Goal: Information Seeking & Learning: Understand process/instructions

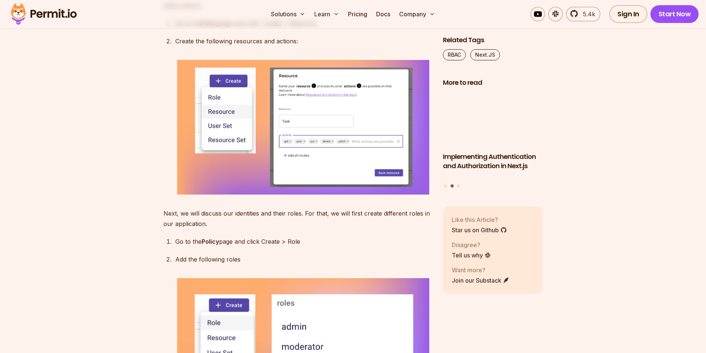
scroll to position [2437, 0]
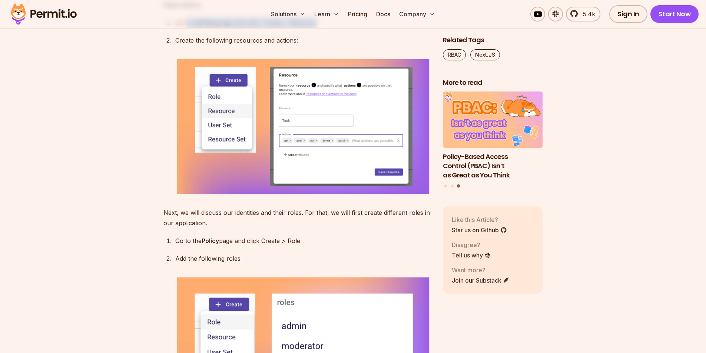
drag, startPoint x: 329, startPoint y: 119, endPoint x: 187, endPoint y: 120, distance: 141.9
click at [187, 28] on p "Go to the Policy page and click Create > Resource" at bounding box center [303, 22] width 256 height 10
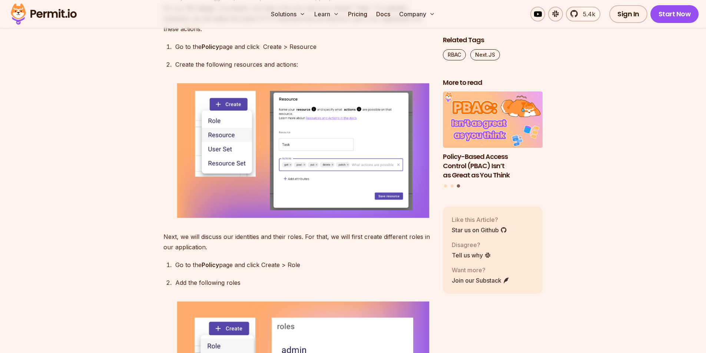
scroll to position [2399, 0]
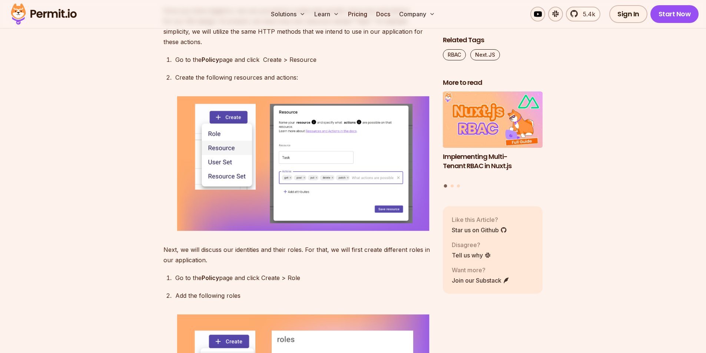
drag, startPoint x: 326, startPoint y: 104, endPoint x: 319, endPoint y: 99, distance: 8.8
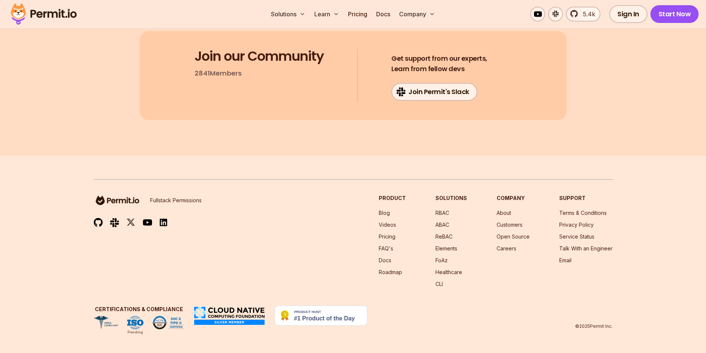
scroll to position [4759, 0]
click at [457, 250] on link "Elements" at bounding box center [446, 248] width 22 height 6
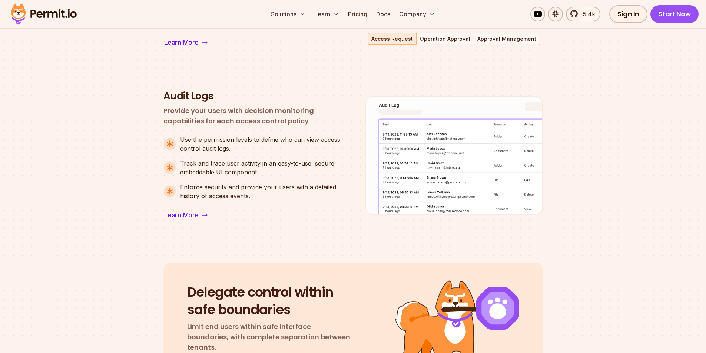
scroll to position [741, 0]
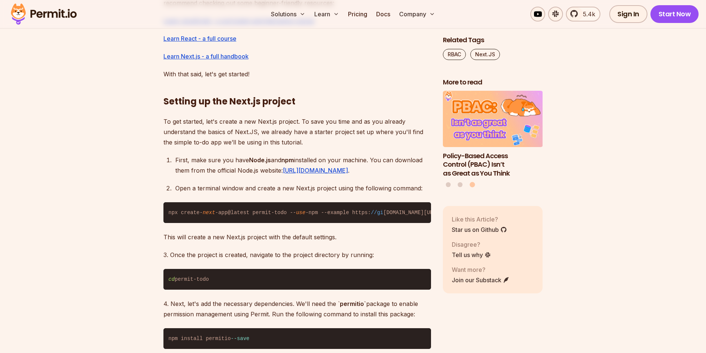
scroll to position [667, 0]
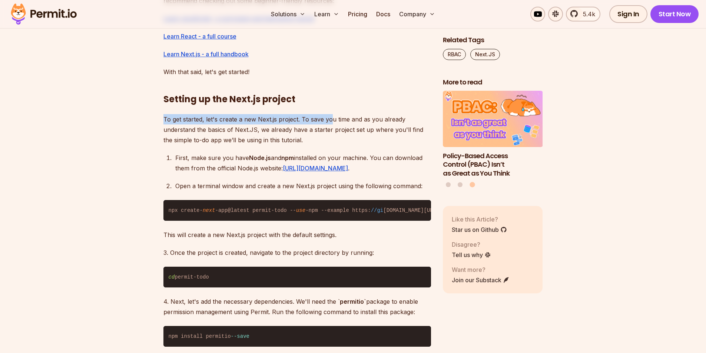
drag, startPoint x: 153, startPoint y: 122, endPoint x: 332, endPoint y: 120, distance: 179.4
click at [332, 120] on p "To get started, let's create a new Next.js project. To save you time and as you…" at bounding box center [297, 129] width 268 height 31
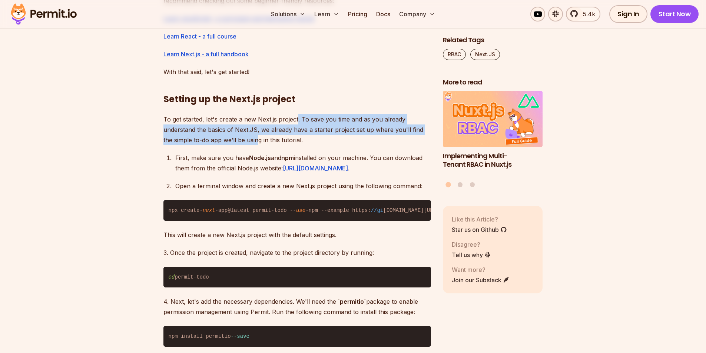
drag, startPoint x: 296, startPoint y: 116, endPoint x: 249, endPoint y: 135, distance: 51.4
click at [249, 135] on p "To get started, let's create a new Next.js project. To save you time and as you…" at bounding box center [297, 129] width 268 height 31
click at [328, 133] on p "To get started, let's create a new Next.js project. To save you time and as you…" at bounding box center [297, 129] width 268 height 31
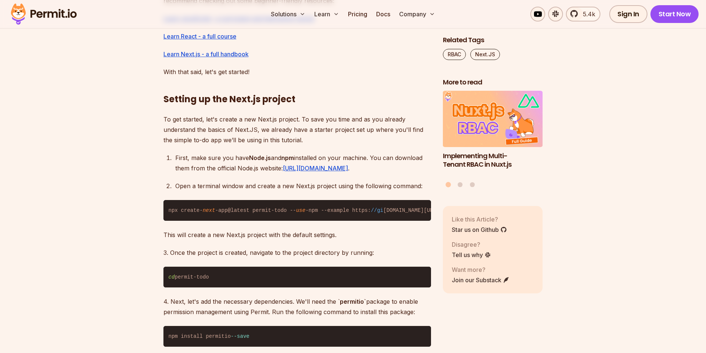
click at [316, 143] on p "To get started, let's create a new Next.js project. To save you time and as you…" at bounding box center [297, 129] width 268 height 31
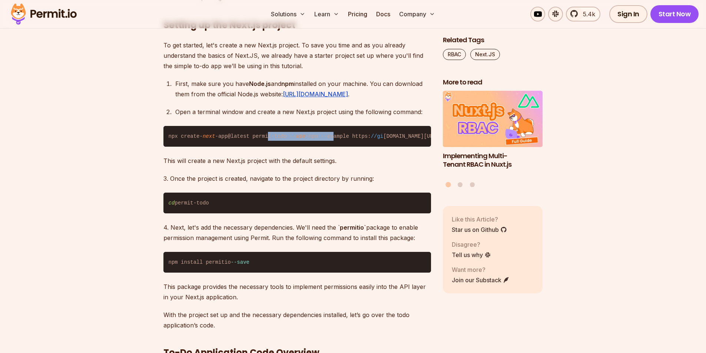
drag, startPoint x: 261, startPoint y: 146, endPoint x: 321, endPoint y: 146, distance: 60.0
click at [321, 146] on code "npx create- next -app@latest permit-todo -- use -npm --example https: //gi [DOM…" at bounding box center [297, 136] width 268 height 21
click at [261, 142] on code "npx create- next -app@latest permit-todo -- use -npm --example https: //gi [DOM…" at bounding box center [297, 136] width 268 height 21
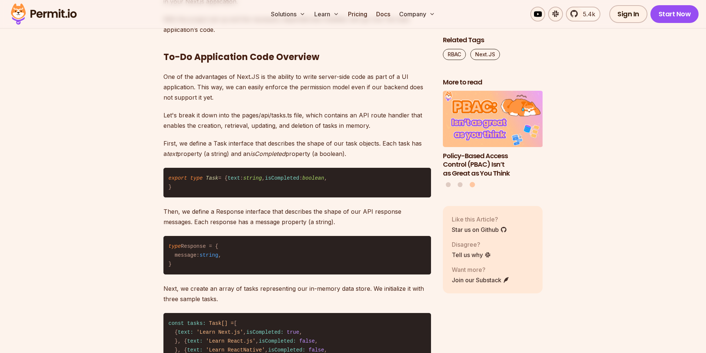
scroll to position [1038, 0]
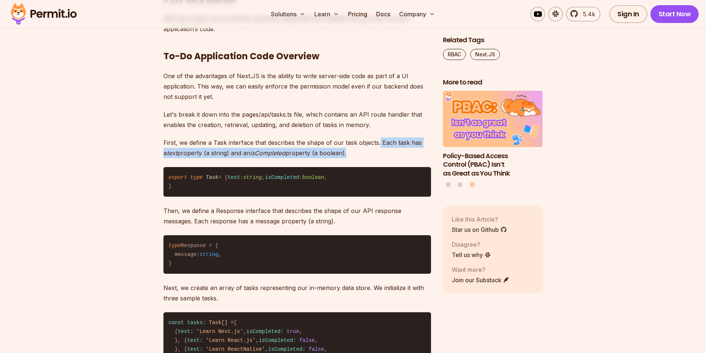
drag, startPoint x: 378, startPoint y: 151, endPoint x: 397, endPoint y: 159, distance: 20.1
click at [397, 158] on p "First, we define a Task interface that describes the shape of our task objects.…" at bounding box center [297, 147] width 268 height 21
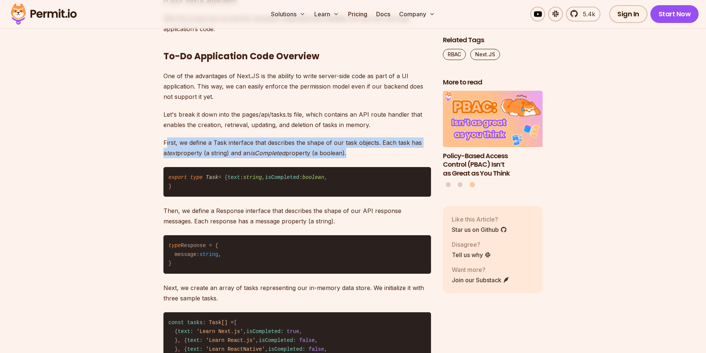
drag, startPoint x: 166, startPoint y: 147, endPoint x: 382, endPoint y: 161, distance: 217.2
click at [382, 158] on p "First, we define a Task interface that describes the shape of our task objects.…" at bounding box center [297, 147] width 268 height 21
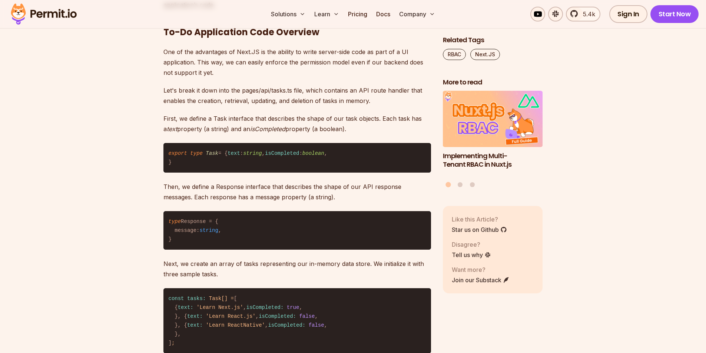
scroll to position [1075, 0]
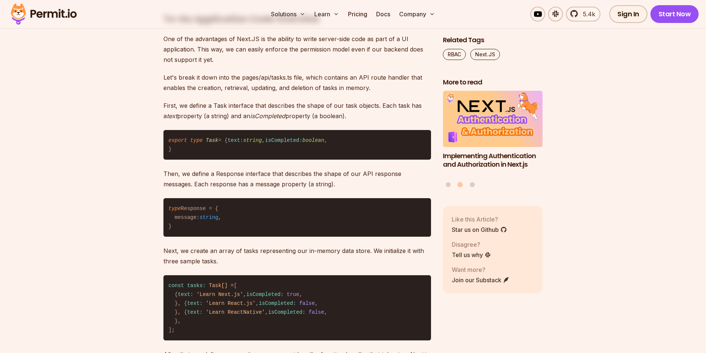
click at [248, 189] on p "Then, we define a Response interface that describes the shape of our API respon…" at bounding box center [297, 179] width 268 height 21
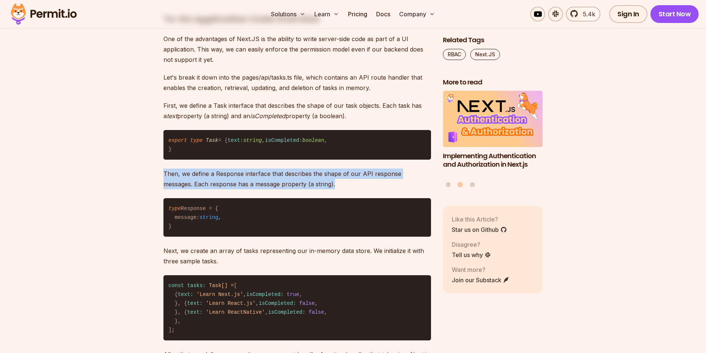
click at [248, 189] on p "Then, we define a Response interface that describes the shape of our API respon…" at bounding box center [297, 179] width 268 height 21
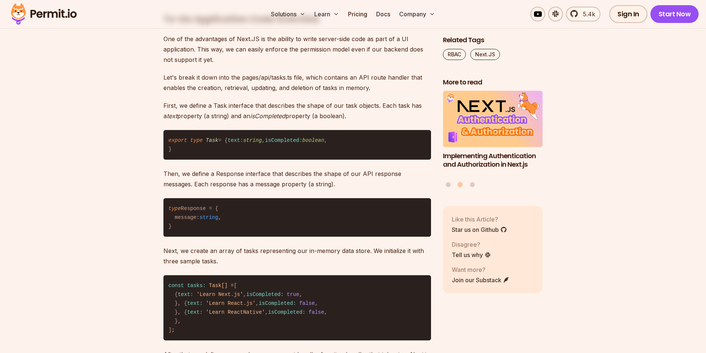
click at [215, 189] on p "Then, we define a Response interface that describes the shape of our API respon…" at bounding box center [297, 179] width 268 height 21
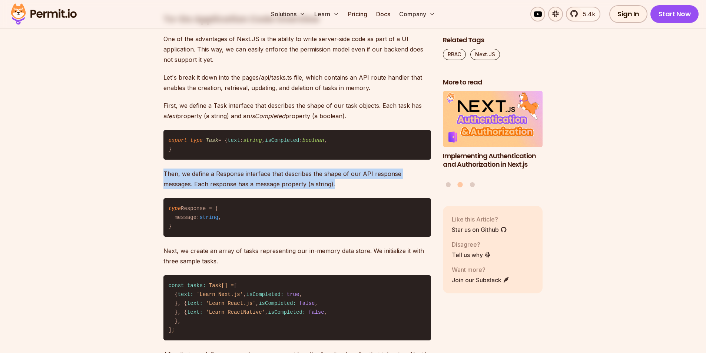
click at [215, 189] on p "Then, we define a Response interface that describes the shape of our API respon…" at bounding box center [297, 179] width 268 height 21
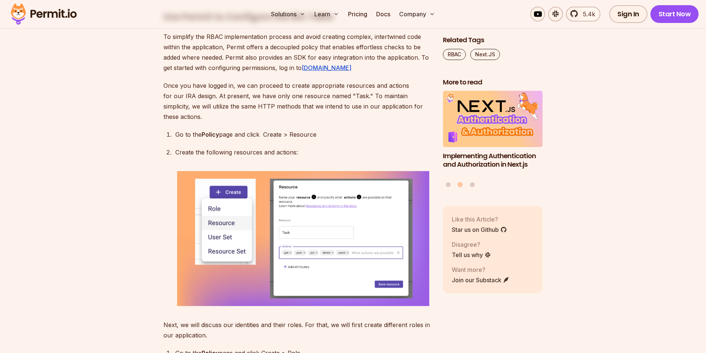
scroll to position [2409, 0]
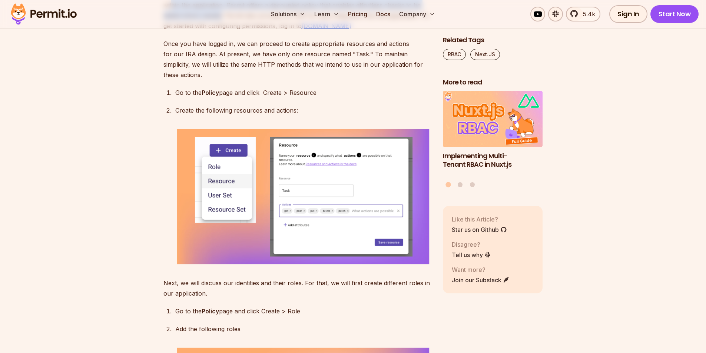
drag, startPoint x: 223, startPoint y: 135, endPoint x: 171, endPoint y: 128, distance: 52.4
click at [171, 31] on p "To simplify the RBAC implementation process and avoid creating complex, intertw…" at bounding box center [297, 11] width 268 height 42
click at [213, 31] on p "To simplify the RBAC implementation process and avoid creating complex, intertw…" at bounding box center [297, 11] width 268 height 42
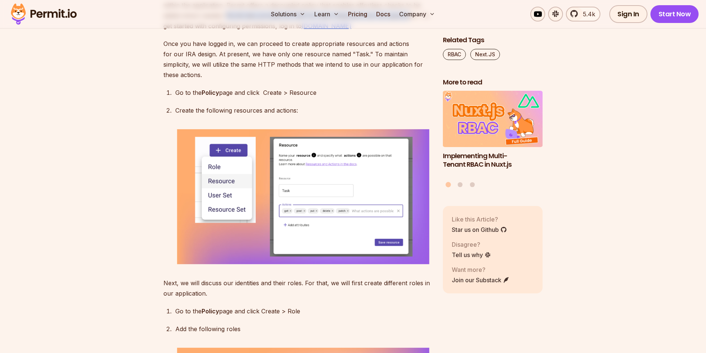
drag, startPoint x: 228, startPoint y: 137, endPoint x: 407, endPoint y: 135, distance: 179.4
click at [407, 31] on p "To simplify the RBAC implementation process and avoid creating complex, intertw…" at bounding box center [297, 11] width 268 height 42
click at [174, 31] on p "To simplify the RBAC implementation process and avoid creating complex, intertw…" at bounding box center [297, 11] width 268 height 42
click at [281, 31] on p "To simplify the RBAC implementation process and avoid creating complex, intertw…" at bounding box center [297, 11] width 268 height 42
drag, startPoint x: 204, startPoint y: 164, endPoint x: 225, endPoint y: 164, distance: 21.1
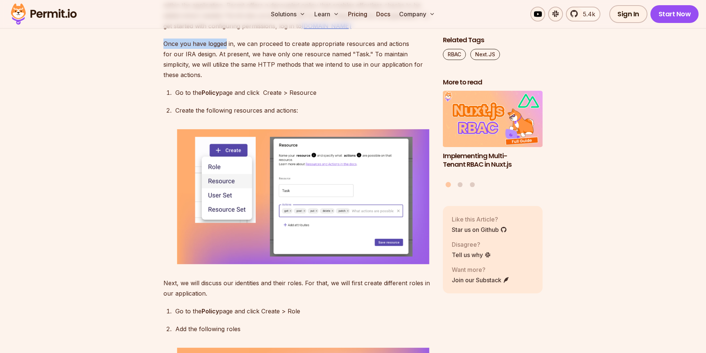
click at [225, 164] on section "Table of Contents Ensuring that users have the appropriate level of access to y…" at bounding box center [353, 50] width 706 height 4047
click at [249, 80] on p "Once you have logged in, we can proceed to create appropriate resources and act…" at bounding box center [297, 60] width 268 height 42
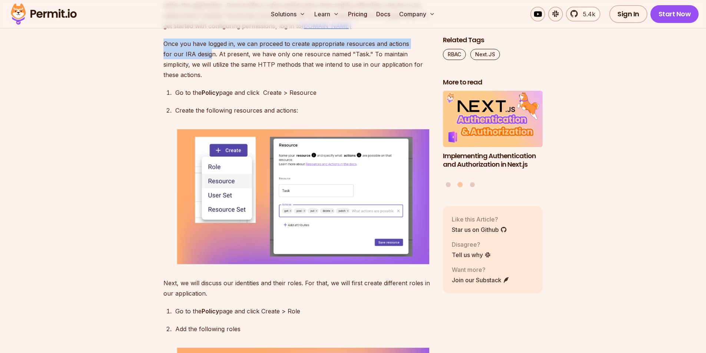
drag, startPoint x: 191, startPoint y: 175, endPoint x: 160, endPoint y: 169, distance: 31.3
click at [160, 169] on section "Table of Contents Ensuring that users have the appropriate level of access to y…" at bounding box center [353, 50] width 706 height 4047
click at [202, 80] on p "Once you have logged in, we can proceed to create appropriate resources and act…" at bounding box center [297, 60] width 268 height 42
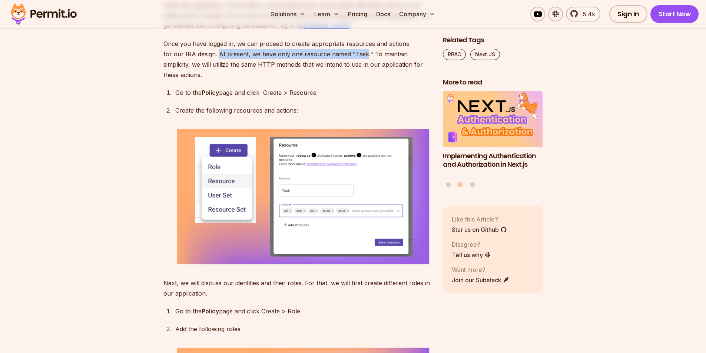
drag, startPoint x: 196, startPoint y: 173, endPoint x: 342, endPoint y: 177, distance: 146.4
click at [342, 80] on p "Once you have logged in, we can proceed to create appropriate resources and act…" at bounding box center [297, 60] width 268 height 42
click at [356, 80] on p "Once you have logged in, we can proceed to create appropriate resources and act…" at bounding box center [297, 60] width 268 height 42
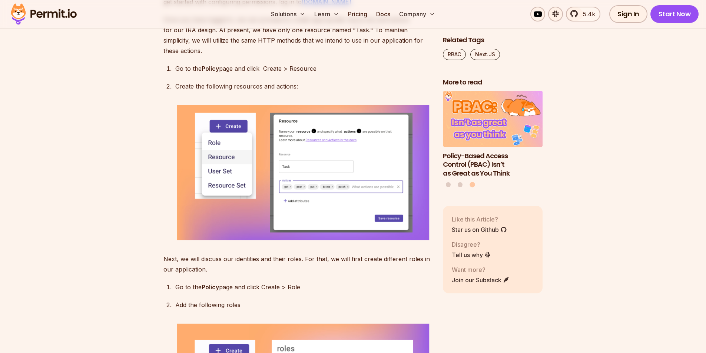
scroll to position [2446, 0]
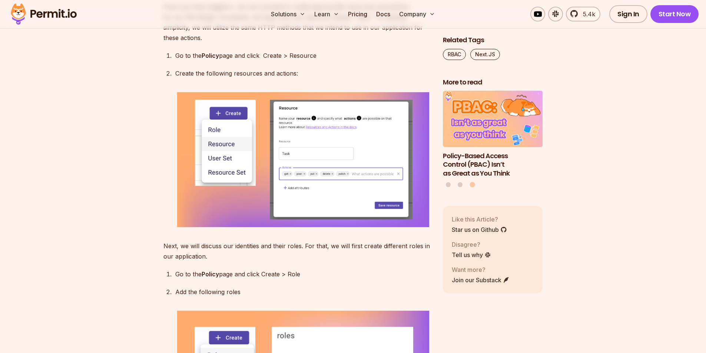
click at [311, 229] on img at bounding box center [303, 159] width 256 height 139
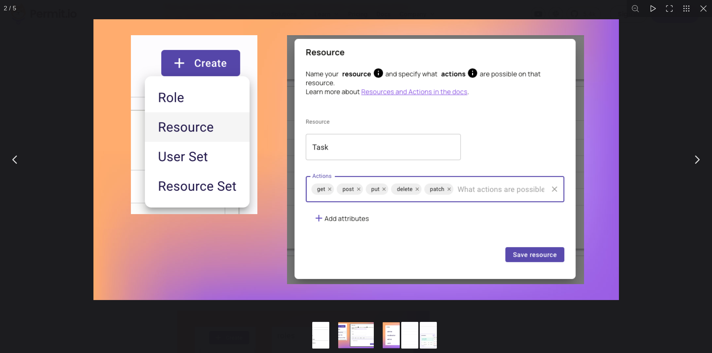
click at [639, 119] on div "You can close this modal content with the ESC key" at bounding box center [356, 159] width 712 height 319
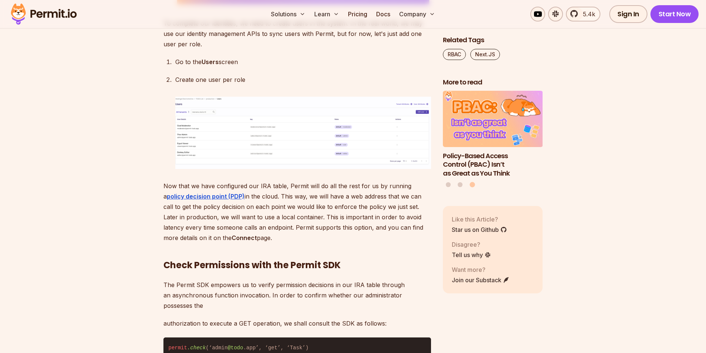
scroll to position [2890, 0]
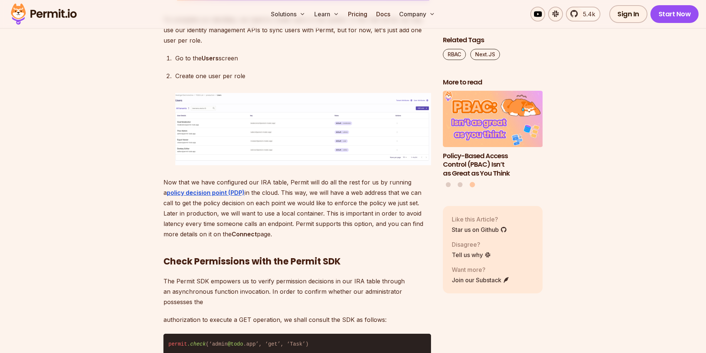
click at [255, 165] on img at bounding box center [303, 129] width 256 height 72
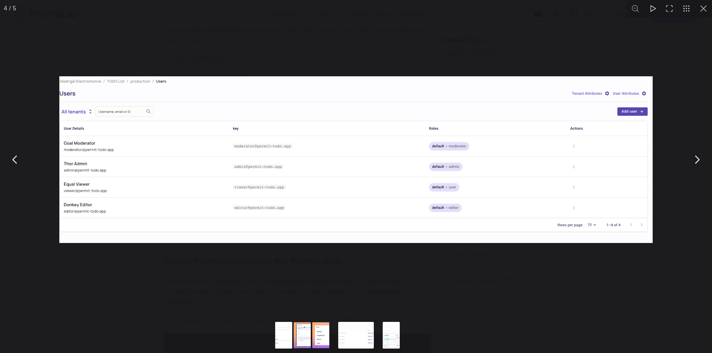
click at [216, 182] on img "You can close this modal content with the ESC key" at bounding box center [355, 159] width 593 height 167
click at [699, 160] on button "You can close this modal content with the ESC key" at bounding box center [696, 159] width 19 height 19
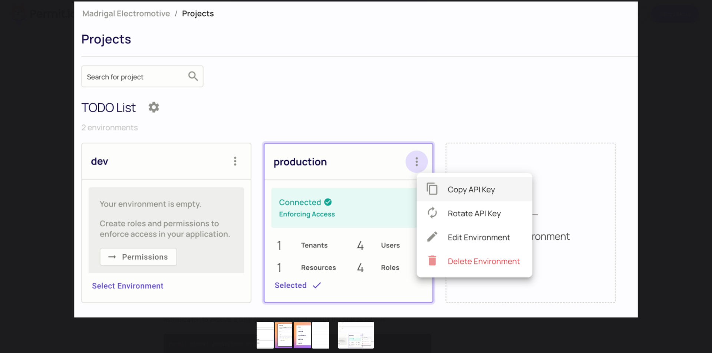
click at [699, 160] on button "You can close this modal content with the ESC key" at bounding box center [696, 159] width 19 height 19
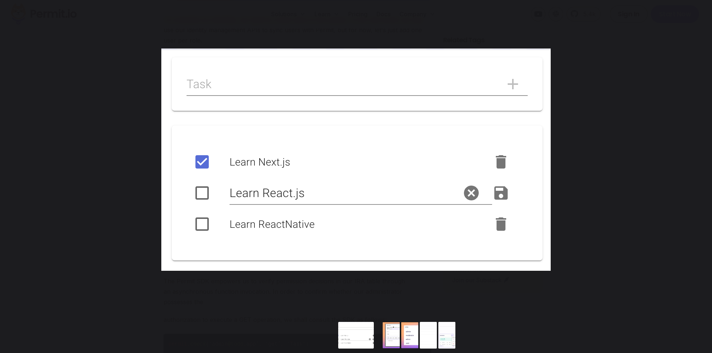
click at [699, 160] on button "You can close this modal content with the ESC key" at bounding box center [696, 159] width 19 height 19
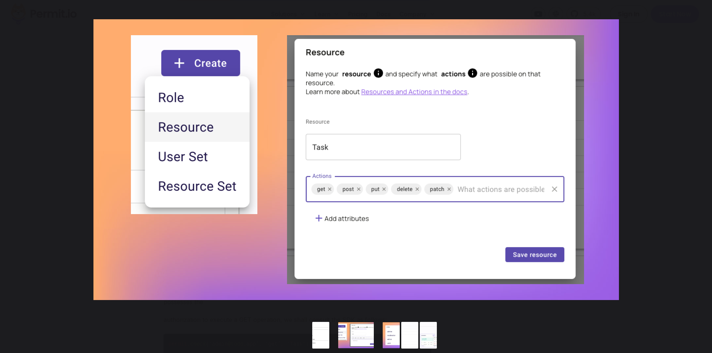
click at [699, 160] on button "You can close this modal content with the ESC key" at bounding box center [696, 159] width 19 height 19
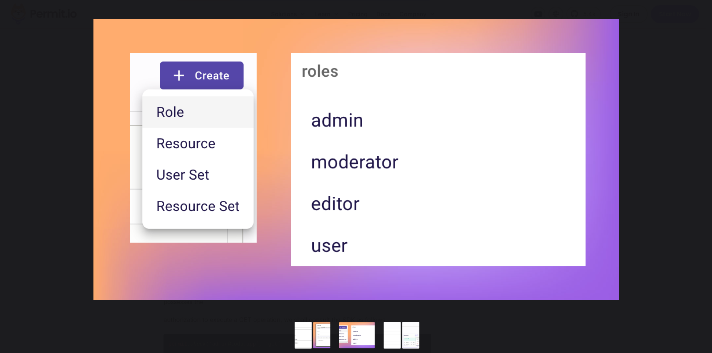
click at [699, 160] on button "You can close this modal content with the ESC key" at bounding box center [696, 159] width 19 height 19
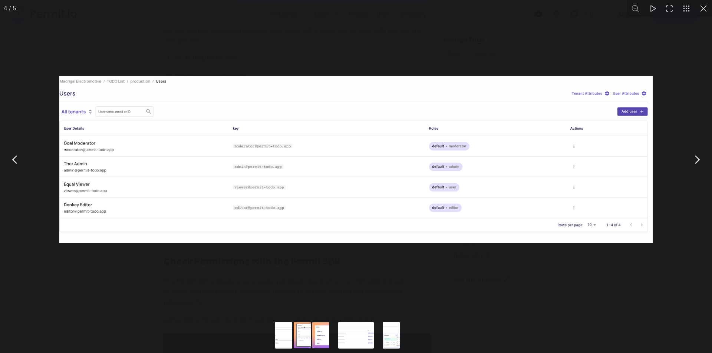
click at [691, 86] on div "You can close this modal content with the ESC key" at bounding box center [356, 159] width 712 height 319
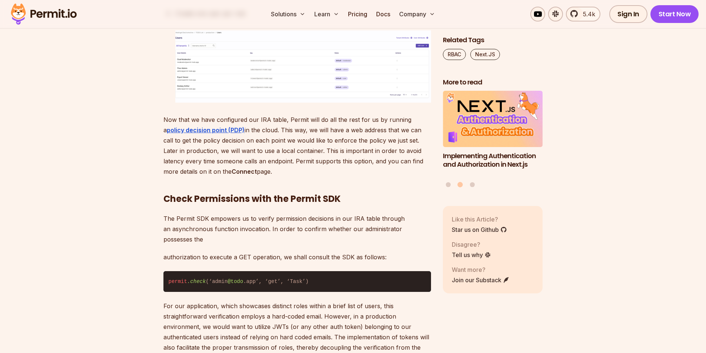
scroll to position [2965, 0]
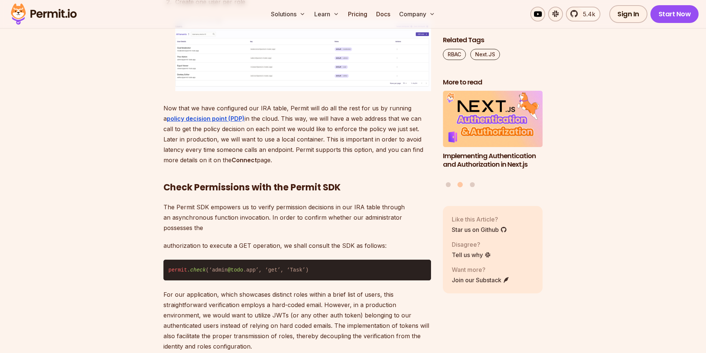
click at [275, 91] on img at bounding box center [303, 55] width 256 height 72
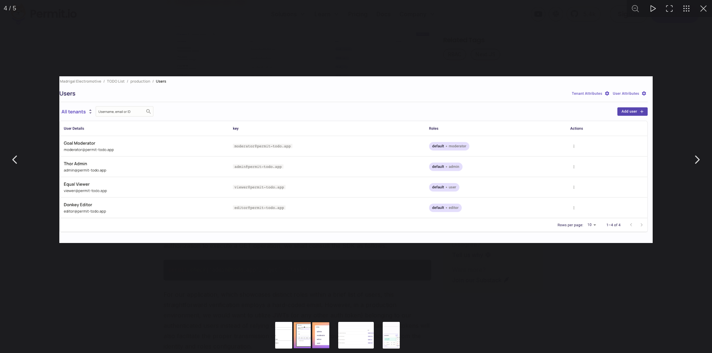
click at [414, 180] on img "You can close this modal content with the ESC key" at bounding box center [355, 159] width 593 height 167
click at [468, 34] on div "You can close this modal content with the ESC key" at bounding box center [356, 159] width 712 height 319
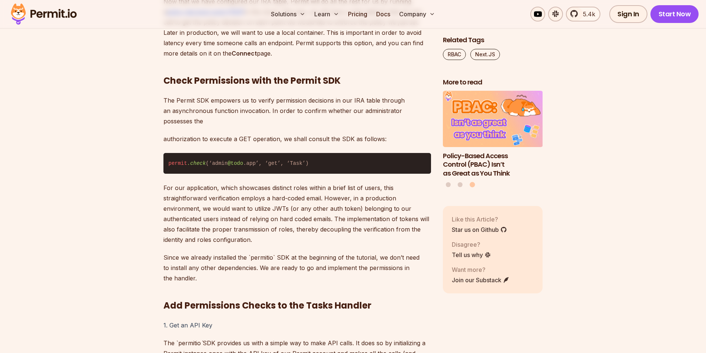
scroll to position [3113, 0]
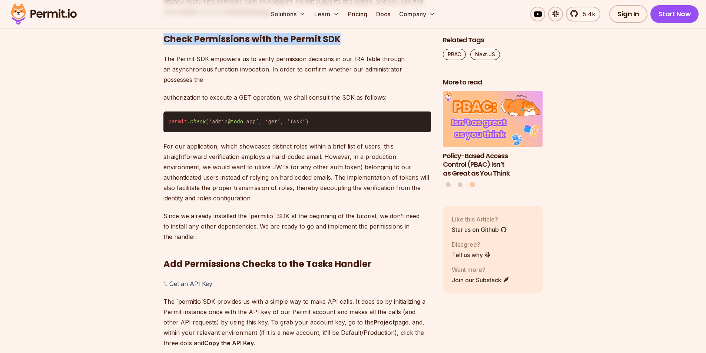
drag, startPoint x: 160, startPoint y: 152, endPoint x: 340, endPoint y: 147, distance: 179.8
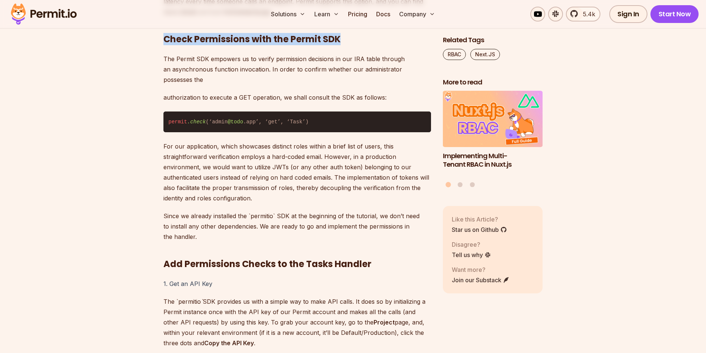
click at [337, 45] on h2 "Check Permissions with the Permit SDK" at bounding box center [297, 24] width 268 height 41
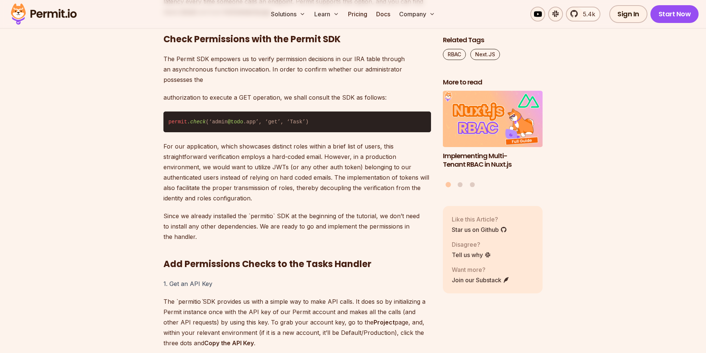
click at [172, 125] on span "permit" at bounding box center [178, 122] width 19 height 6
click at [191, 125] on span ".check" at bounding box center [196, 122] width 19 height 6
drag, startPoint x: 249, startPoint y: 232, endPoint x: 209, endPoint y: 232, distance: 40.0
click at [209, 132] on code "permit .check (‘admin @todo .app’, ‘get’, ‘Task’)" at bounding box center [297, 122] width 268 height 21
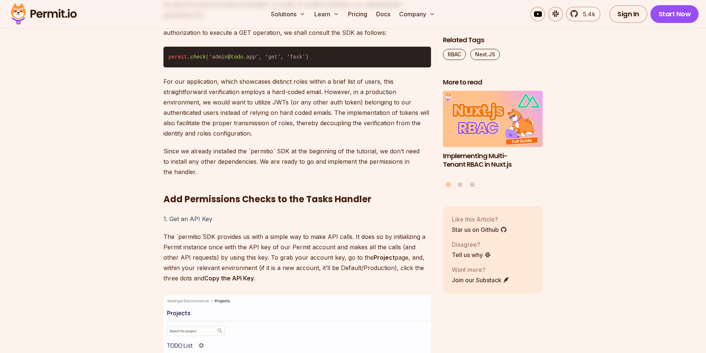
scroll to position [3187, 0]
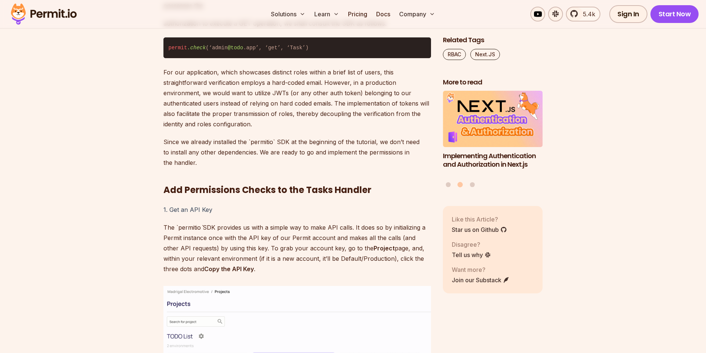
click at [288, 58] on code "permit .check (‘admin @todo .app’, ‘get’, ‘Task’)" at bounding box center [297, 47] width 268 height 21
click at [244, 58] on code "permit .check (‘admin @todo .app’, ‘get’, ‘Task’)" at bounding box center [297, 47] width 268 height 21
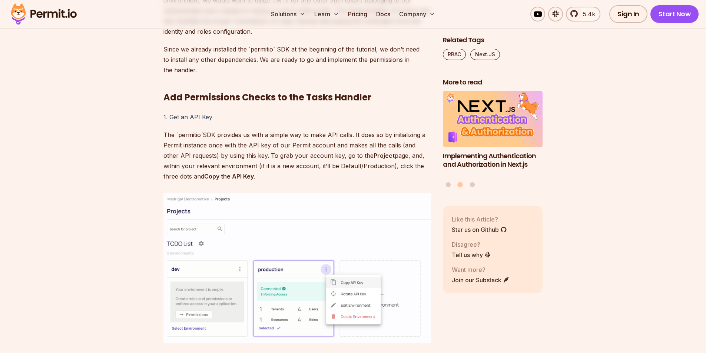
scroll to position [3298, 0]
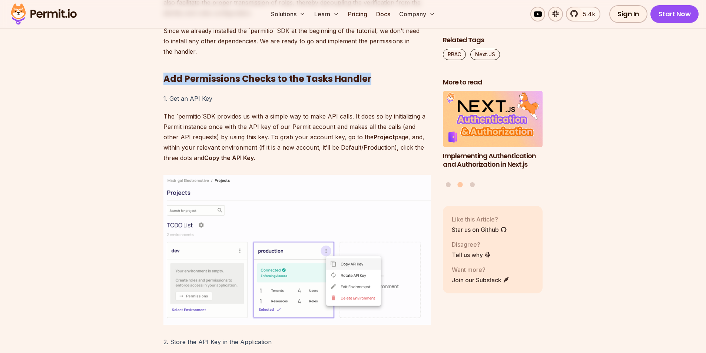
drag, startPoint x: 369, startPoint y: 189, endPoint x: 148, endPoint y: 192, distance: 221.2
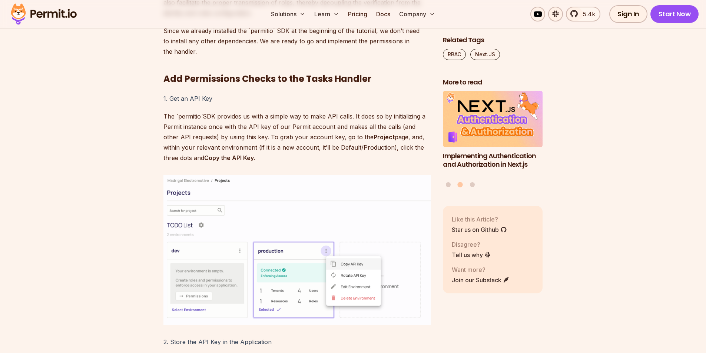
click at [188, 104] on h5 "1. Get an API Key" at bounding box center [297, 98] width 268 height 10
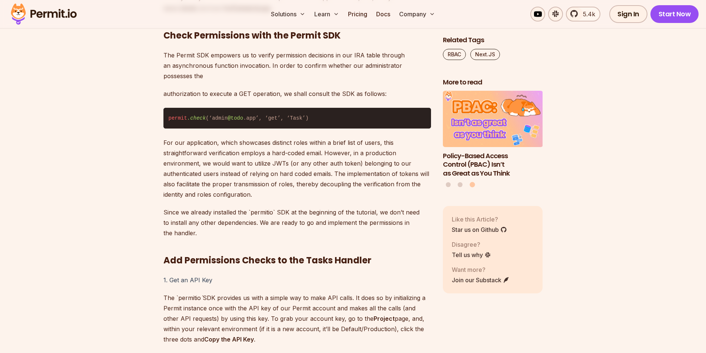
scroll to position [3113, 0]
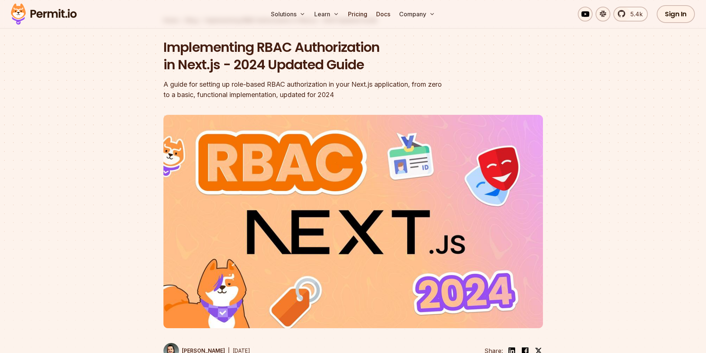
scroll to position [0, 0]
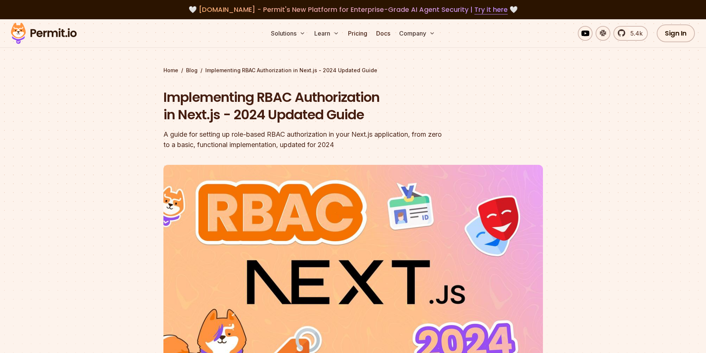
click at [574, 199] on div at bounding box center [353, 300] width 706 height 271
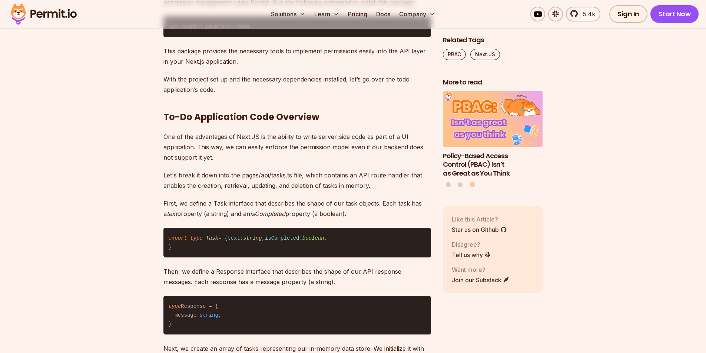
scroll to position [1370, 0]
